Goal: Navigation & Orientation: Find specific page/section

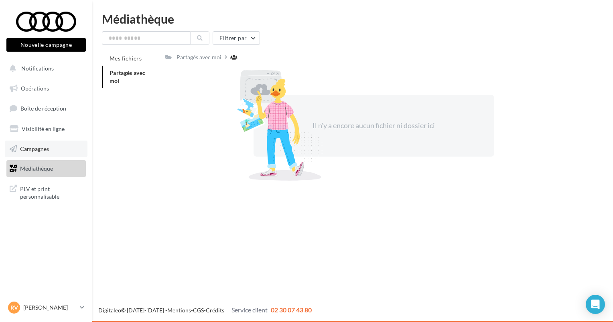
click at [41, 146] on span "Campagnes" at bounding box center [34, 148] width 29 height 7
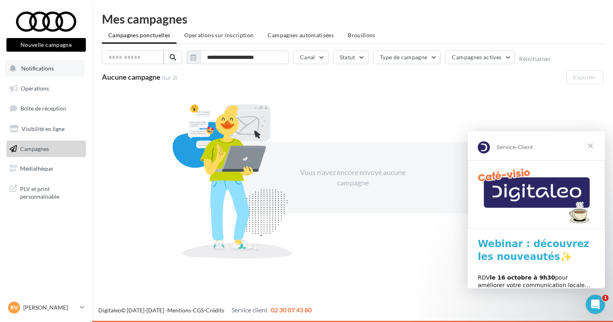
click at [48, 72] on button "Notifications" at bounding box center [44, 68] width 79 height 17
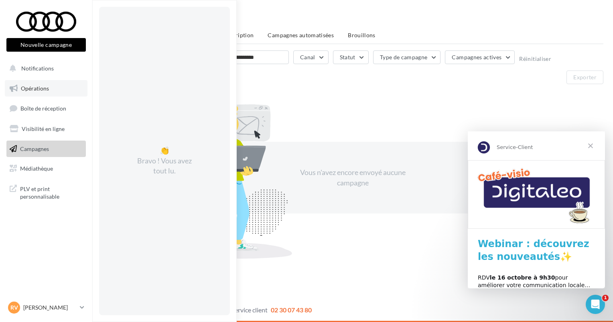
click at [47, 91] on span "Opérations" at bounding box center [35, 88] width 28 height 7
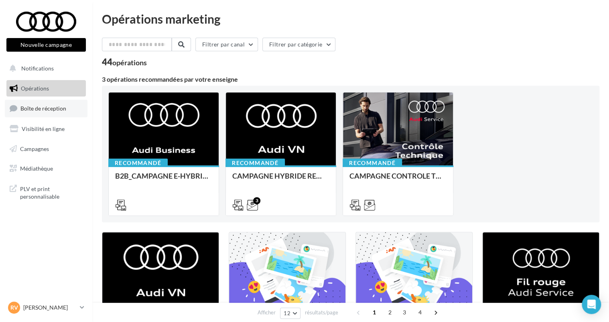
click at [48, 113] on link "Boîte de réception" at bounding box center [46, 108] width 83 height 17
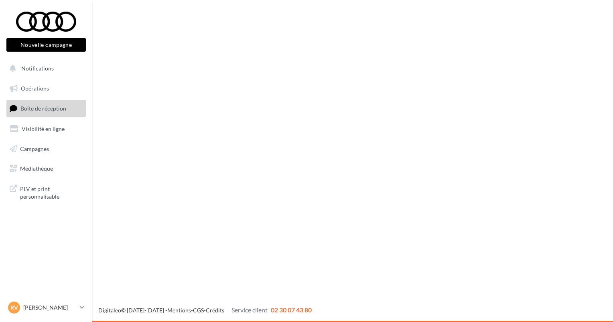
click at [42, 154] on link "Campagnes" at bounding box center [46, 149] width 83 height 17
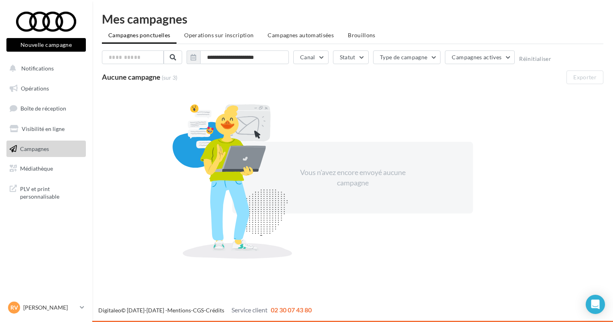
click at [44, 171] on span "Médiathèque" at bounding box center [36, 168] width 33 height 7
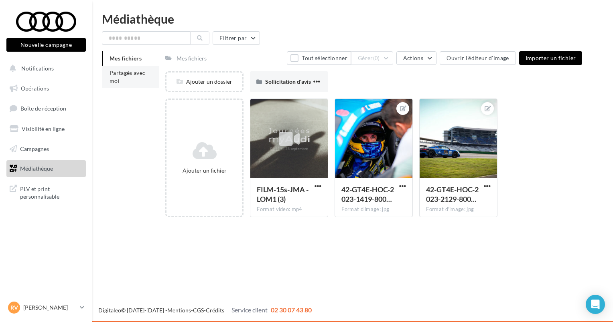
click at [124, 76] on li "Partagés avec moi" at bounding box center [130, 77] width 57 height 22
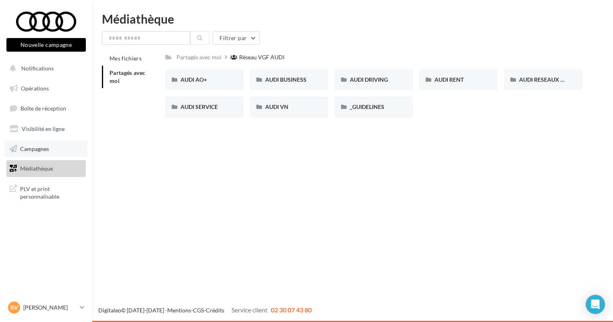
click at [50, 142] on link "Campagnes" at bounding box center [46, 149] width 83 height 17
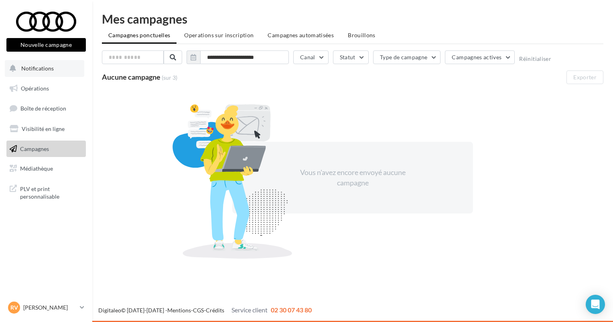
click at [50, 75] on button "Notifications" at bounding box center [44, 68] width 79 height 17
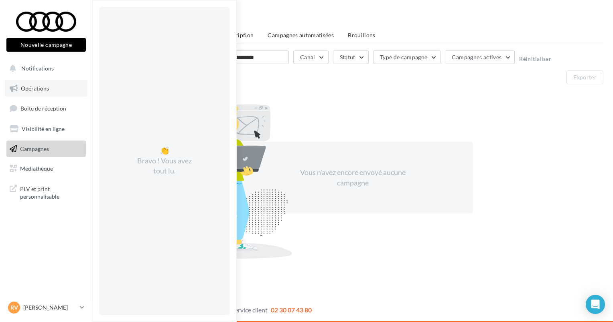
click at [49, 87] on link "Opérations" at bounding box center [46, 88] width 83 height 17
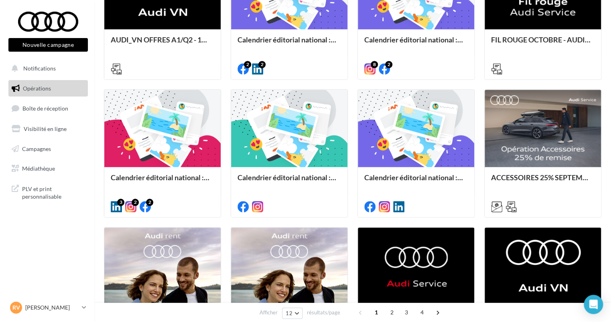
scroll to position [80, 0]
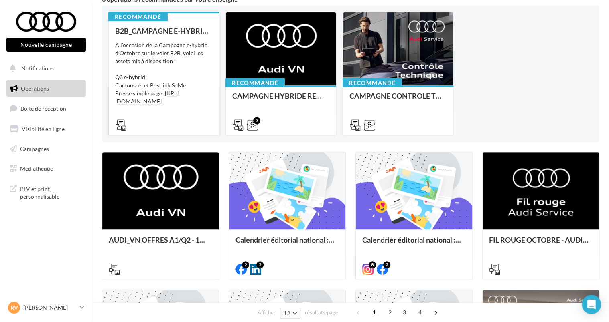
click at [179, 45] on div "A l'occasion de la Campagne e-hybrid d'Octobre sur le volet B2B, voici les asse…" at bounding box center [163, 81] width 97 height 80
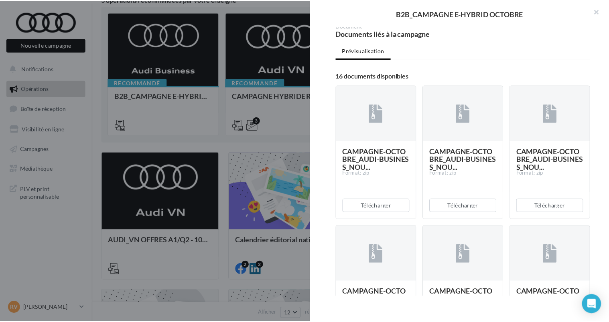
scroll to position [160, 0]
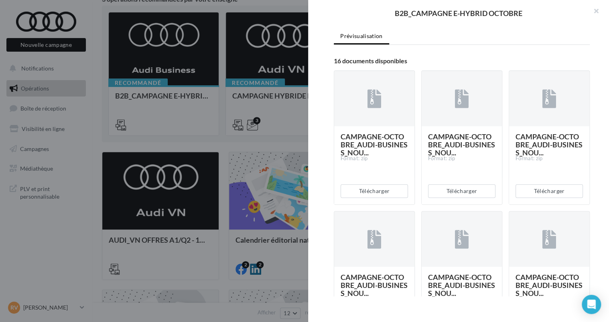
click at [226, 134] on div at bounding box center [304, 161] width 609 height 322
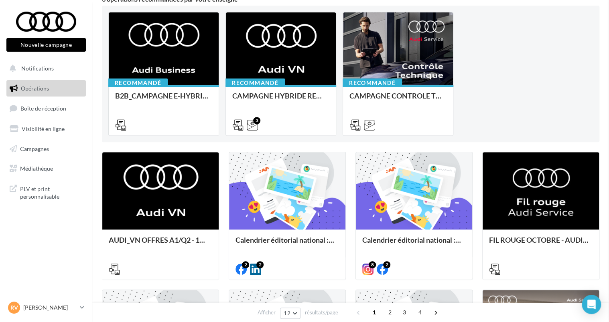
scroll to position [0, 0]
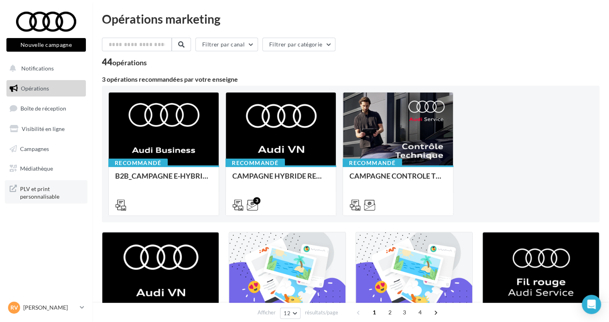
click at [39, 191] on span "PLV et print personnalisable" at bounding box center [51, 192] width 63 height 17
